Goal: Find specific page/section: Find specific page/section

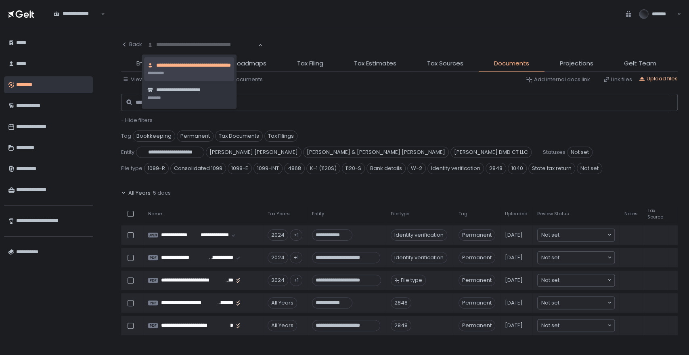
click at [218, 46] on div "**********" at bounding box center [202, 45] width 112 height 8
type input "**"
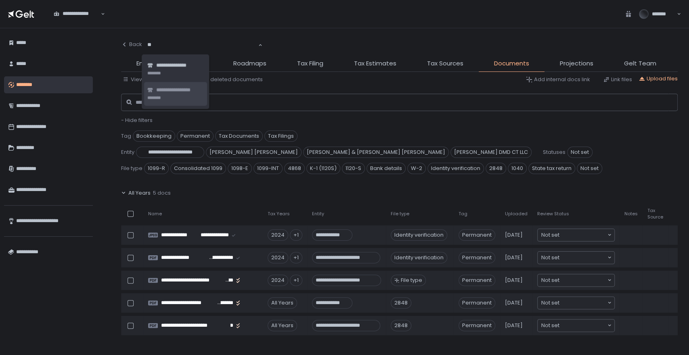
click at [184, 89] on span "**********" at bounding box center [180, 90] width 48 height 8
